Goal: Obtain resource: Obtain resource

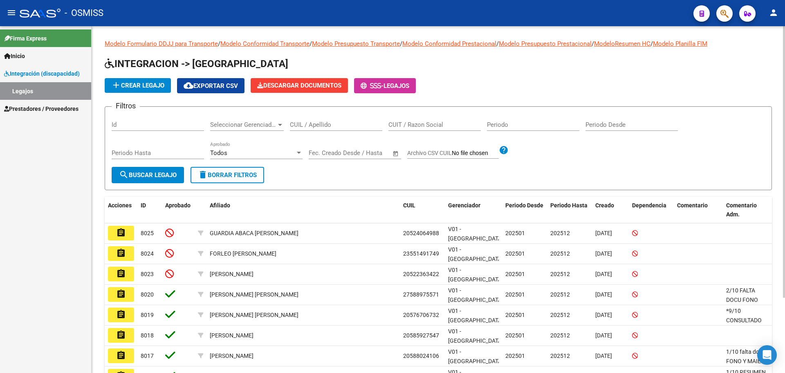
click at [302, 123] on input "CUIL / Apellido" at bounding box center [336, 124] width 92 height 7
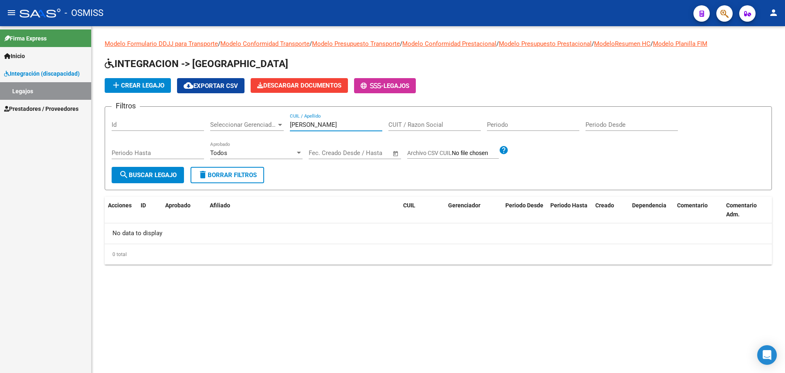
click at [314, 125] on input "[PERSON_NAME]" at bounding box center [336, 124] width 92 height 7
drag, startPoint x: 325, startPoint y: 122, endPoint x: 304, endPoint y: 124, distance: 20.6
click at [304, 124] on input "[PERSON_NAME]" at bounding box center [336, 124] width 92 height 7
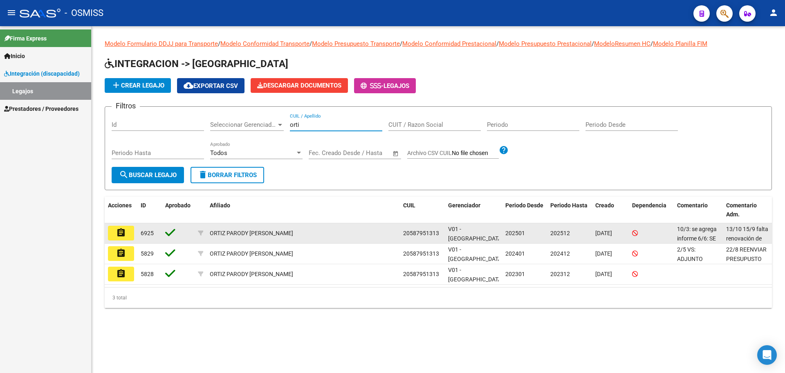
type input "orti"
click at [121, 233] on mat-icon "assignment" at bounding box center [121, 233] width 10 height 10
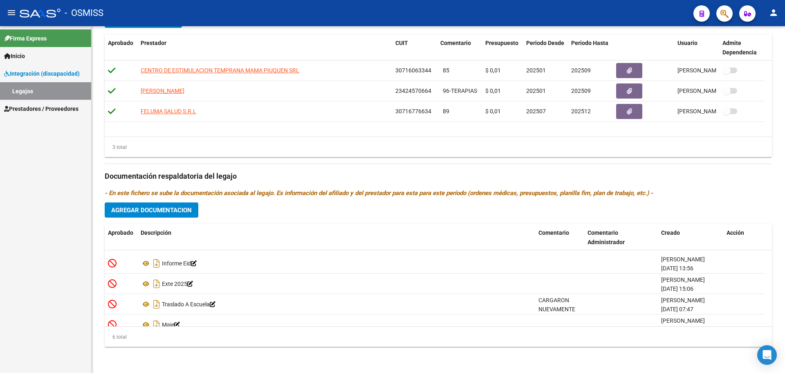
scroll to position [49, 0]
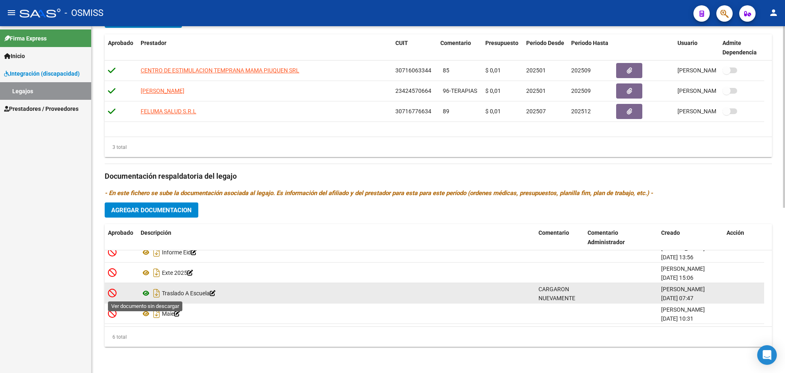
click at [148, 292] on icon at bounding box center [146, 293] width 11 height 10
